Goal: Register for event/course

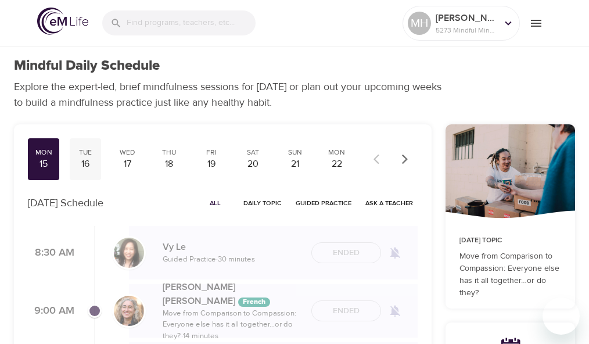
click at [93, 159] on div "16" at bounding box center [85, 164] width 22 height 13
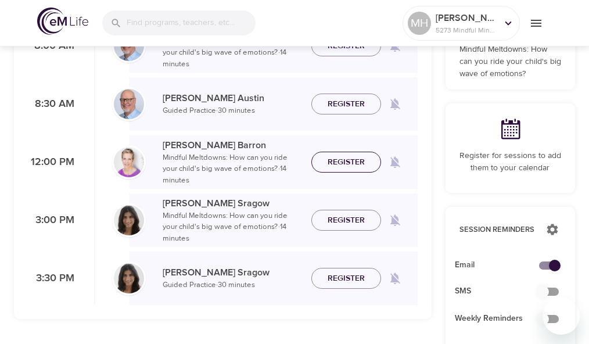
scroll to position [208, 0]
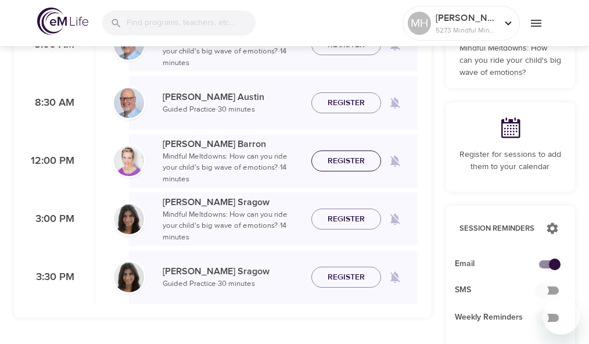
click at [345, 157] on span "Register" at bounding box center [346, 161] width 37 height 15
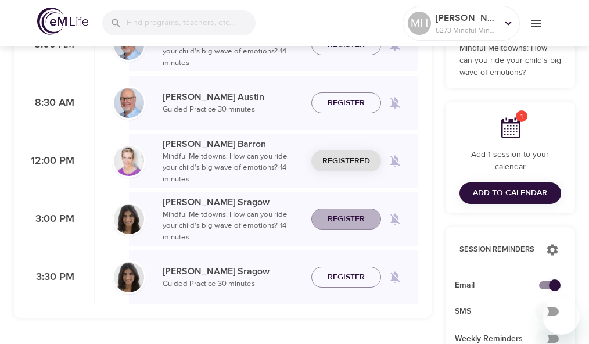
click at [339, 218] on span "Register" at bounding box center [346, 219] width 37 height 15
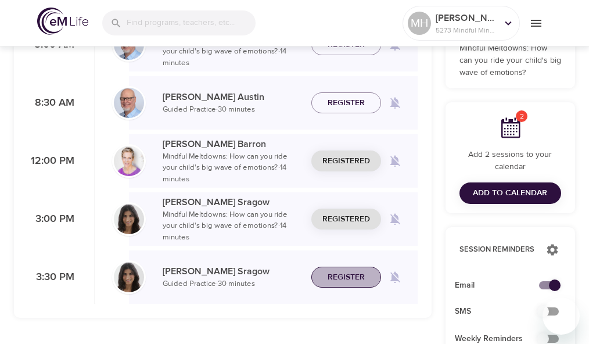
click at [336, 275] on span "Register" at bounding box center [346, 277] width 37 height 15
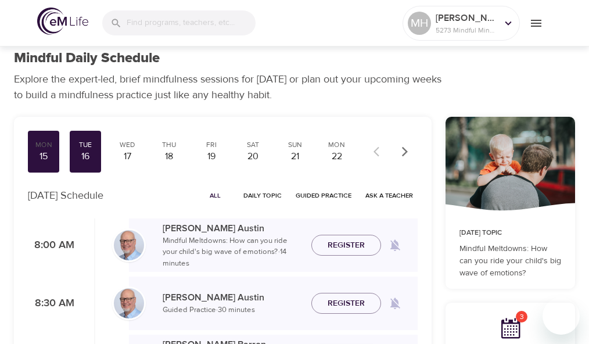
scroll to position [0, 0]
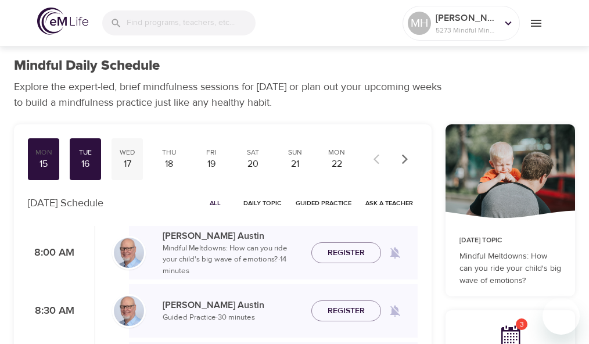
click at [135, 160] on div "17" at bounding box center [127, 164] width 22 height 13
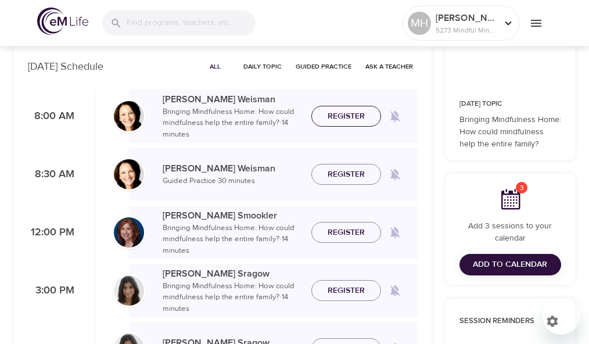
scroll to position [137, 0]
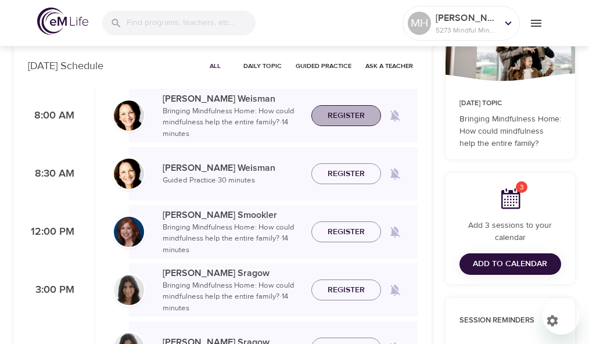
click at [344, 117] on span "Register" at bounding box center [346, 116] width 37 height 15
click at [348, 176] on span "Register" at bounding box center [346, 174] width 37 height 15
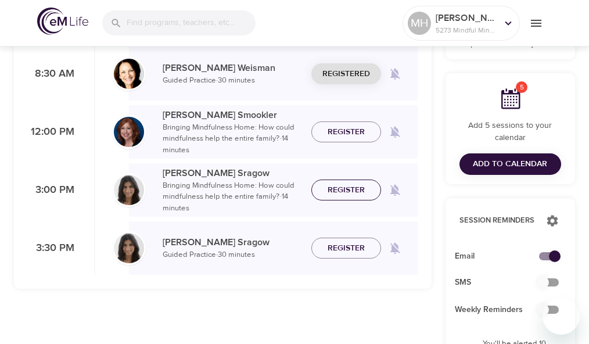
click at [338, 191] on span "Register" at bounding box center [346, 190] width 37 height 15
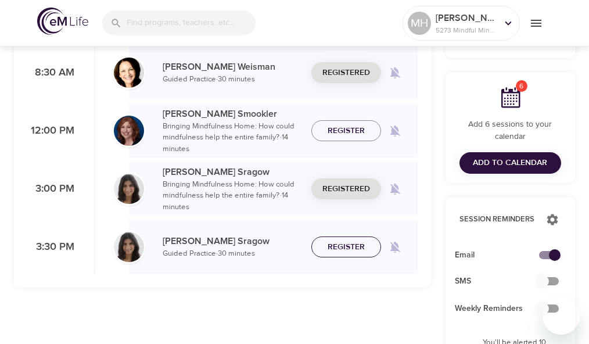
click at [336, 246] on span "Register" at bounding box center [346, 247] width 37 height 15
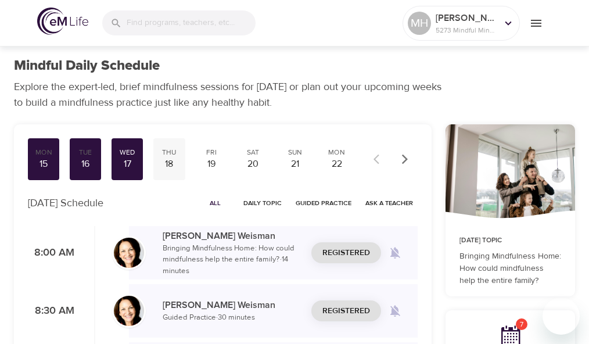
scroll to position [0, 0]
click at [169, 158] on div "18" at bounding box center [169, 164] width 22 height 13
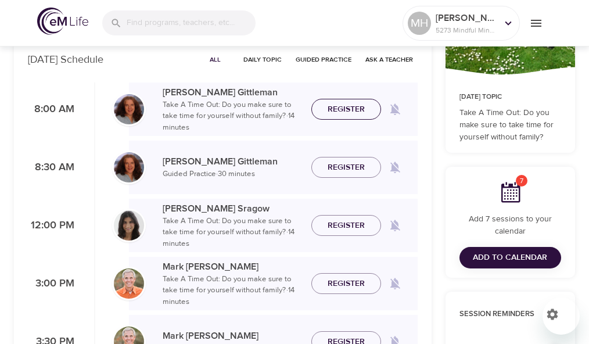
scroll to position [144, 0]
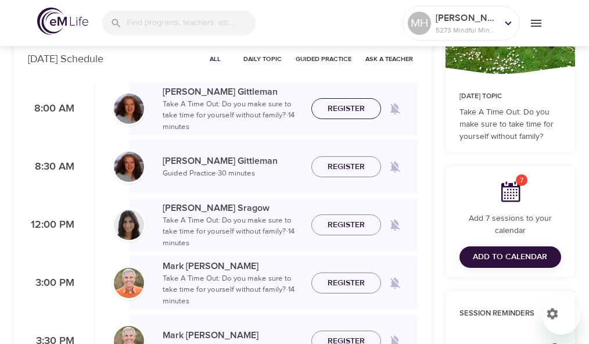
click at [345, 110] on span "Register" at bounding box center [346, 109] width 37 height 15
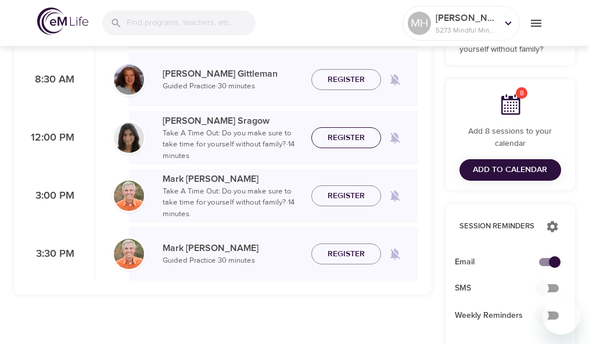
click at [345, 141] on span "Register" at bounding box center [346, 138] width 37 height 15
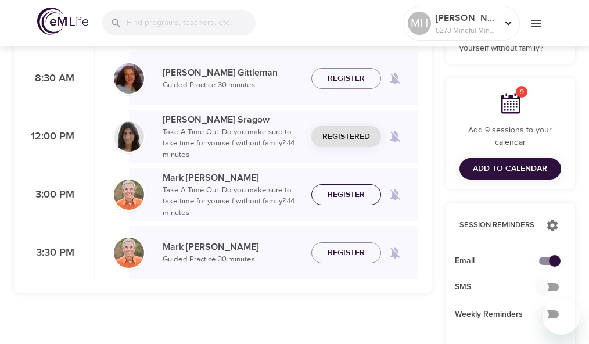
click at [341, 195] on span "Register" at bounding box center [346, 195] width 37 height 15
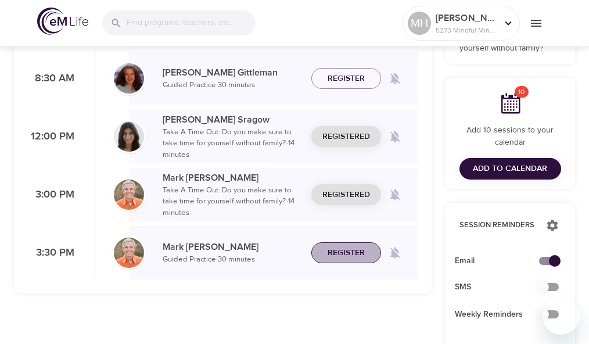
click at [340, 249] on span "Register" at bounding box center [346, 253] width 37 height 15
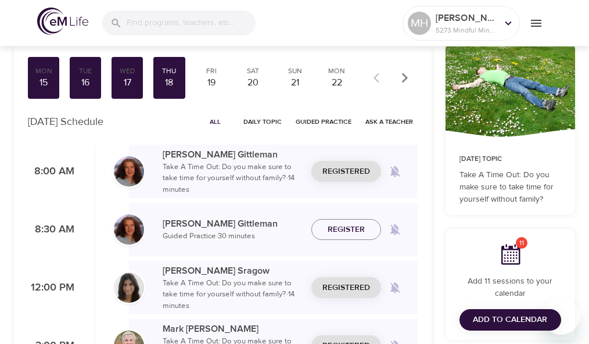
scroll to position [80, 0]
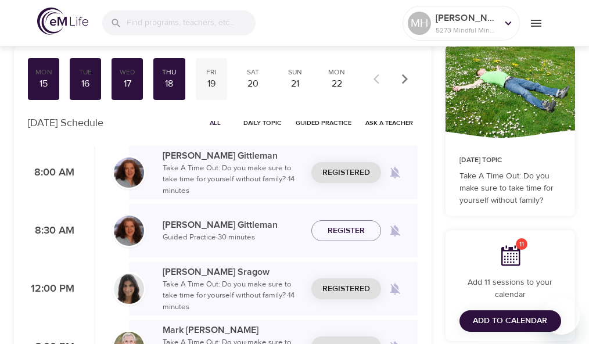
click at [219, 75] on div "Fri" at bounding box center [212, 72] width 22 height 10
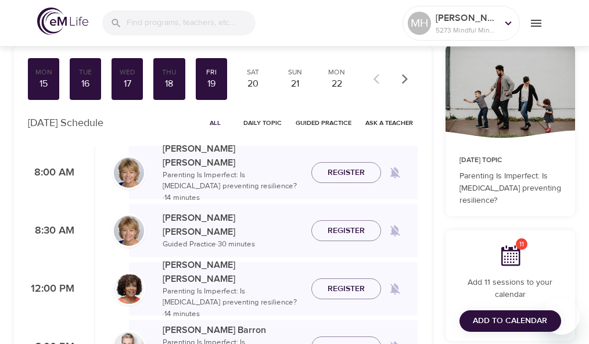
click at [346, 171] on span "Register" at bounding box center [346, 173] width 37 height 15
click at [342, 230] on span "Register" at bounding box center [346, 231] width 37 height 15
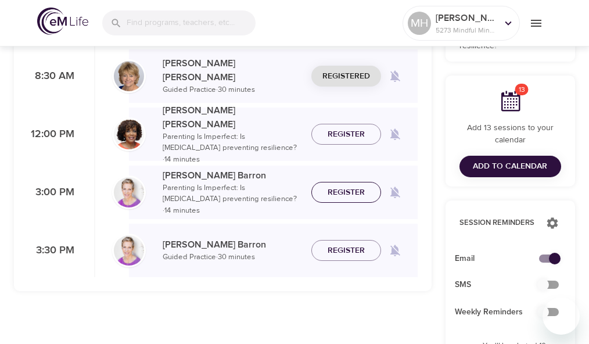
scroll to position [235, 0]
click at [337, 191] on span "Register" at bounding box center [346, 192] width 37 height 15
click at [343, 248] on span "Register" at bounding box center [346, 251] width 37 height 15
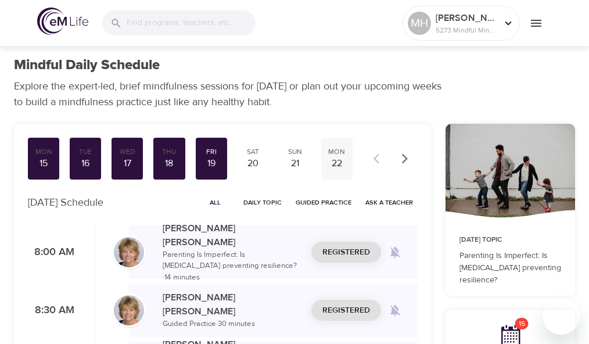
scroll to position [0, 0]
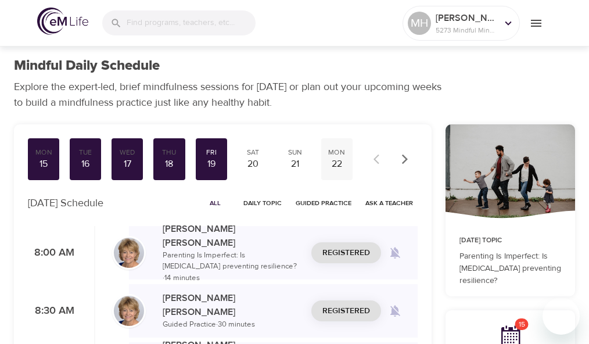
click at [329, 160] on div "22" at bounding box center [337, 164] width 22 height 13
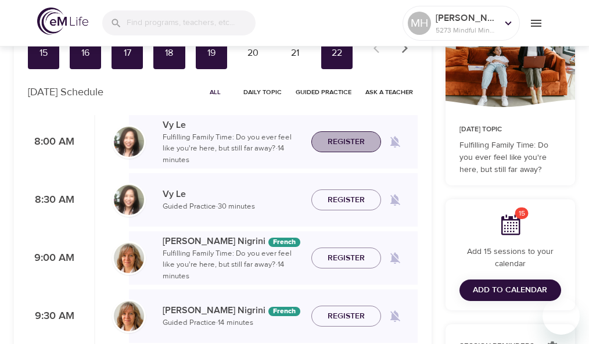
click at [342, 142] on span "Register" at bounding box center [346, 142] width 37 height 15
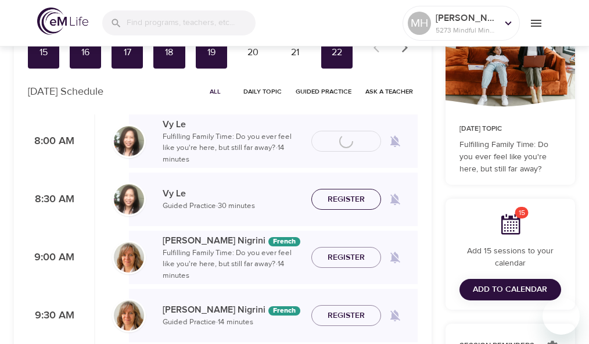
scroll to position [112, 0]
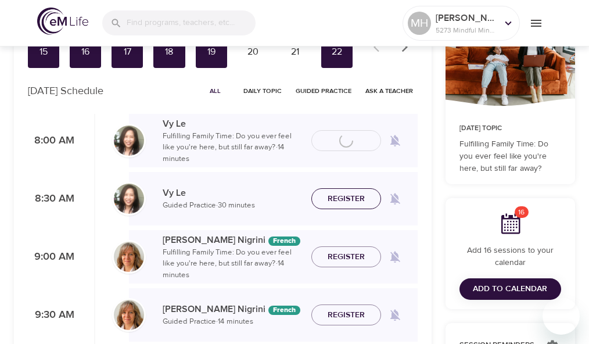
click at [346, 197] on span "Register" at bounding box center [346, 199] width 37 height 15
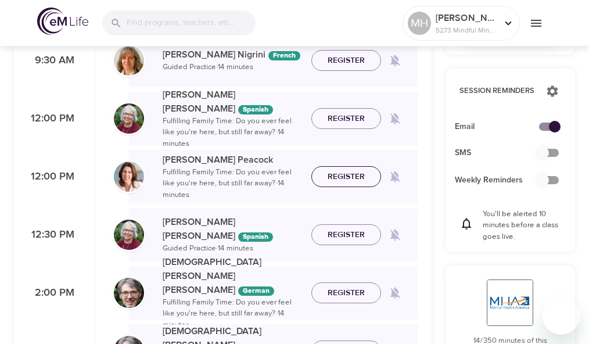
scroll to position [367, 0]
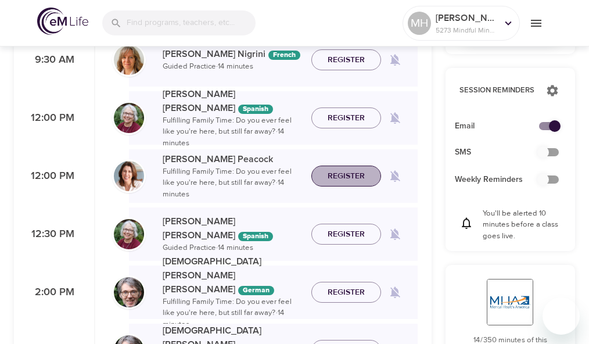
click at [348, 177] on span "Register" at bounding box center [346, 176] width 37 height 15
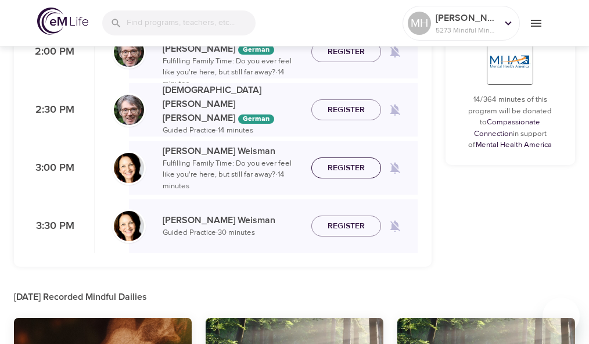
click at [349, 171] on span "Register" at bounding box center [346, 168] width 37 height 15
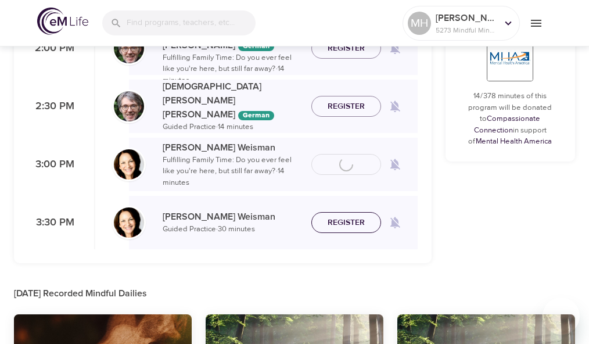
scroll to position [612, 0]
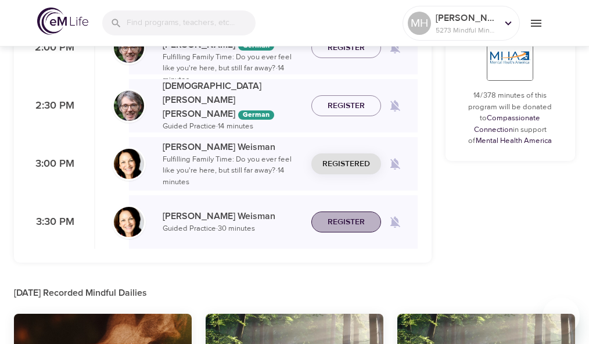
click at [342, 223] on span "Register" at bounding box center [346, 222] width 37 height 15
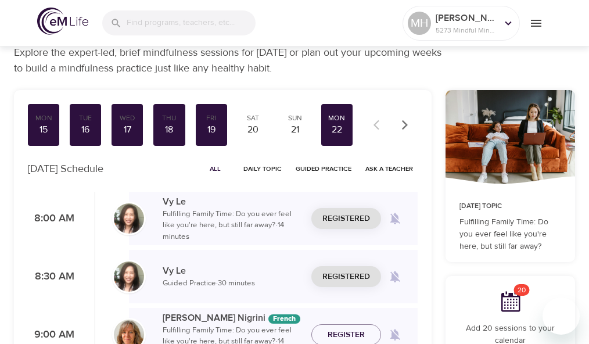
scroll to position [0, 0]
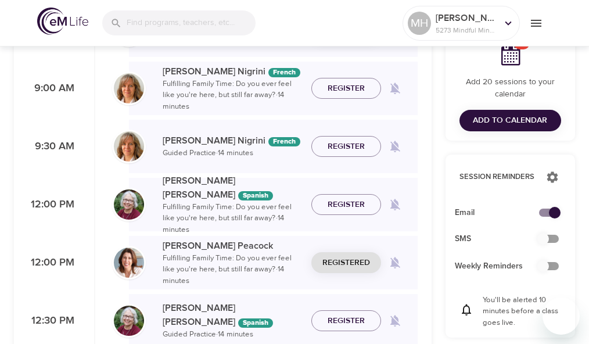
click at [495, 121] on span "Add to Calendar" at bounding box center [510, 120] width 74 height 15
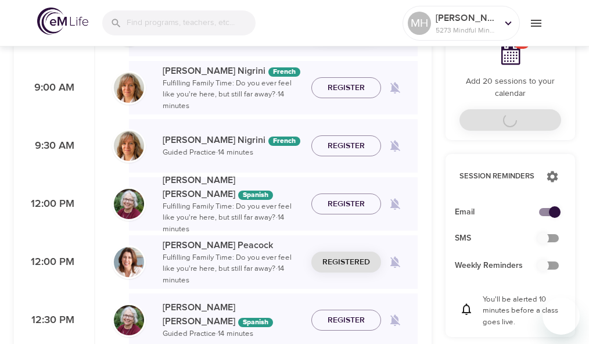
scroll to position [282, 0]
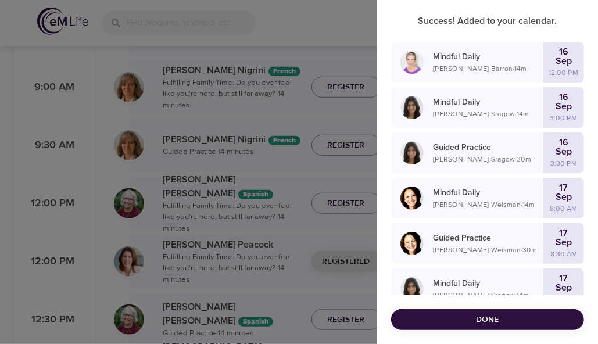
click at [494, 319] on span "Done" at bounding box center [488, 320] width 174 height 15
